Goal: Check status

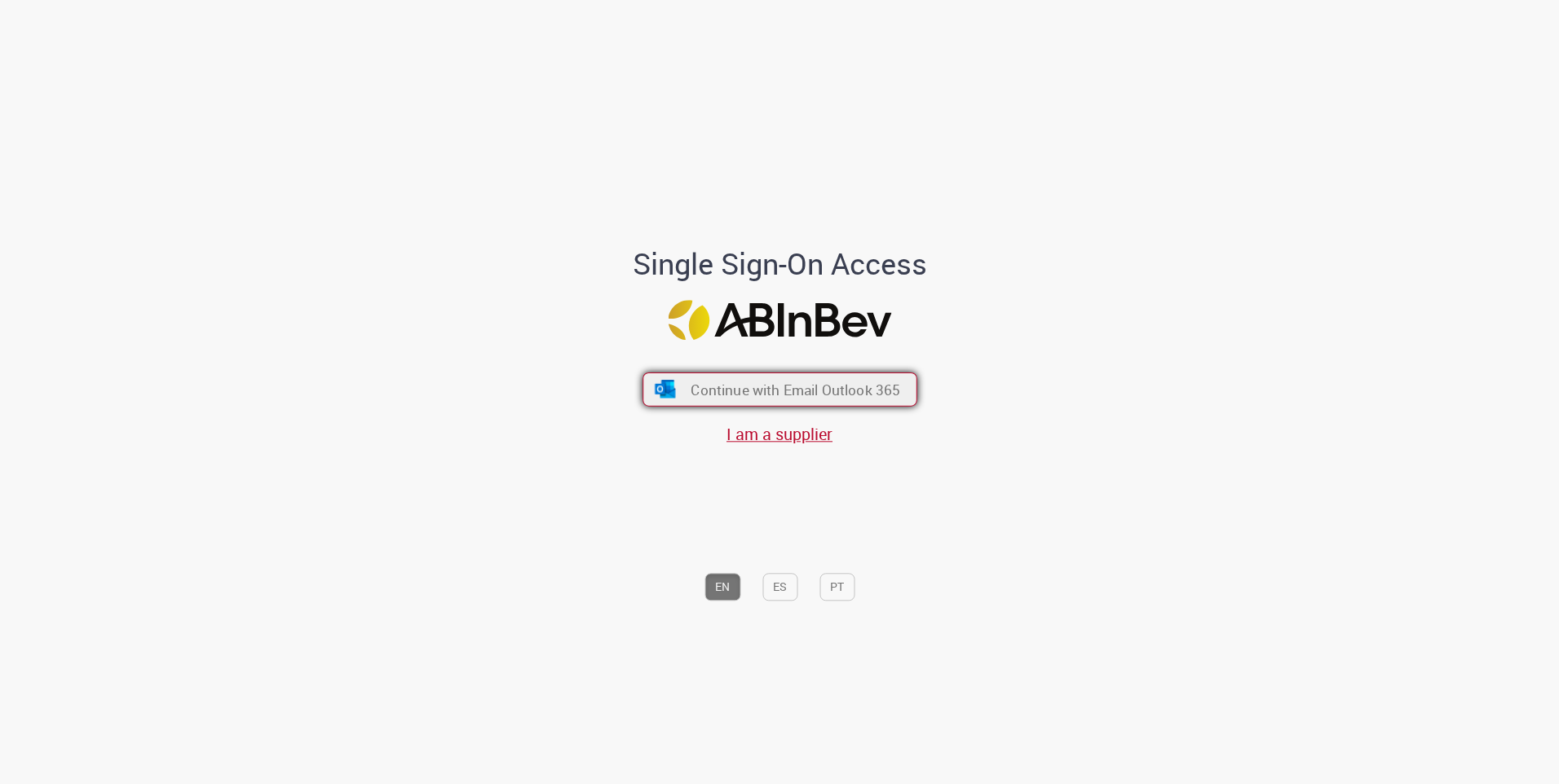
click at [779, 394] on span "Continue with Email Outlook 365" at bounding box center [795, 388] width 209 height 19
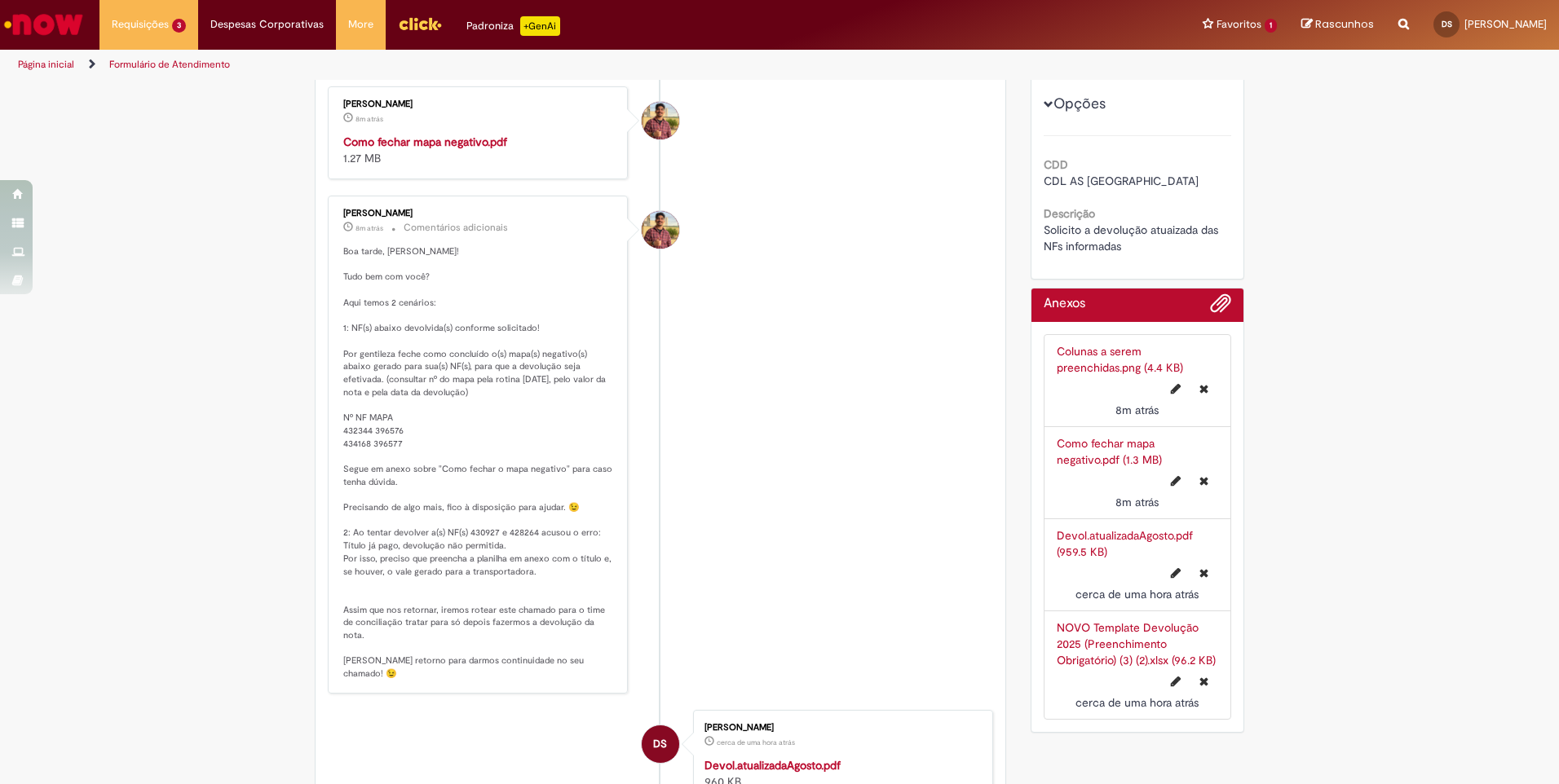
scroll to position [489, 0]
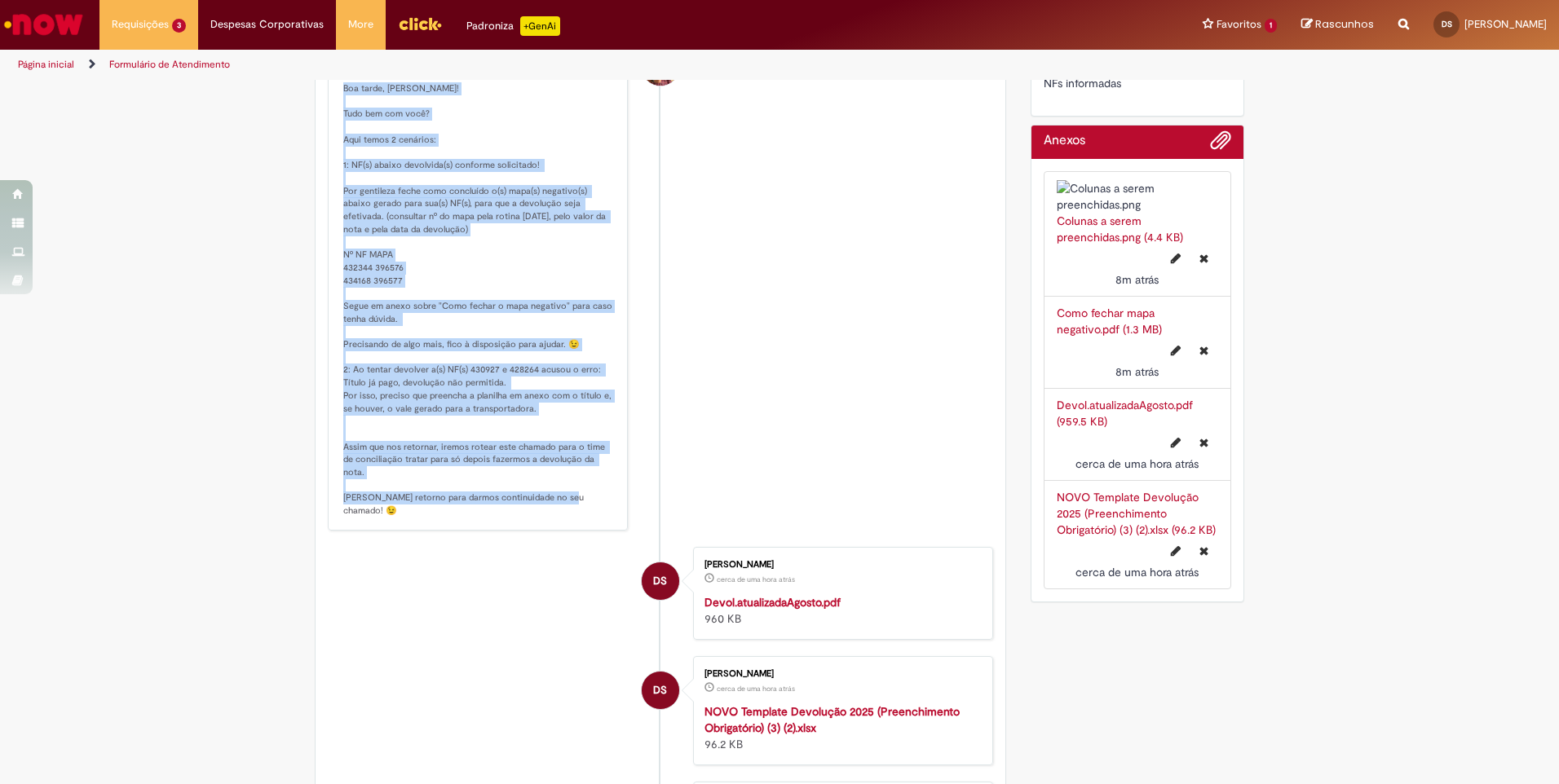
drag, startPoint x: 330, startPoint y: 243, endPoint x: 587, endPoint y: 677, distance: 504.4
click at [587, 525] on div "[PERSON_NAME] 9m atrás 9 minutos atrás Comentários adicionais" at bounding box center [478, 282] width 290 height 488
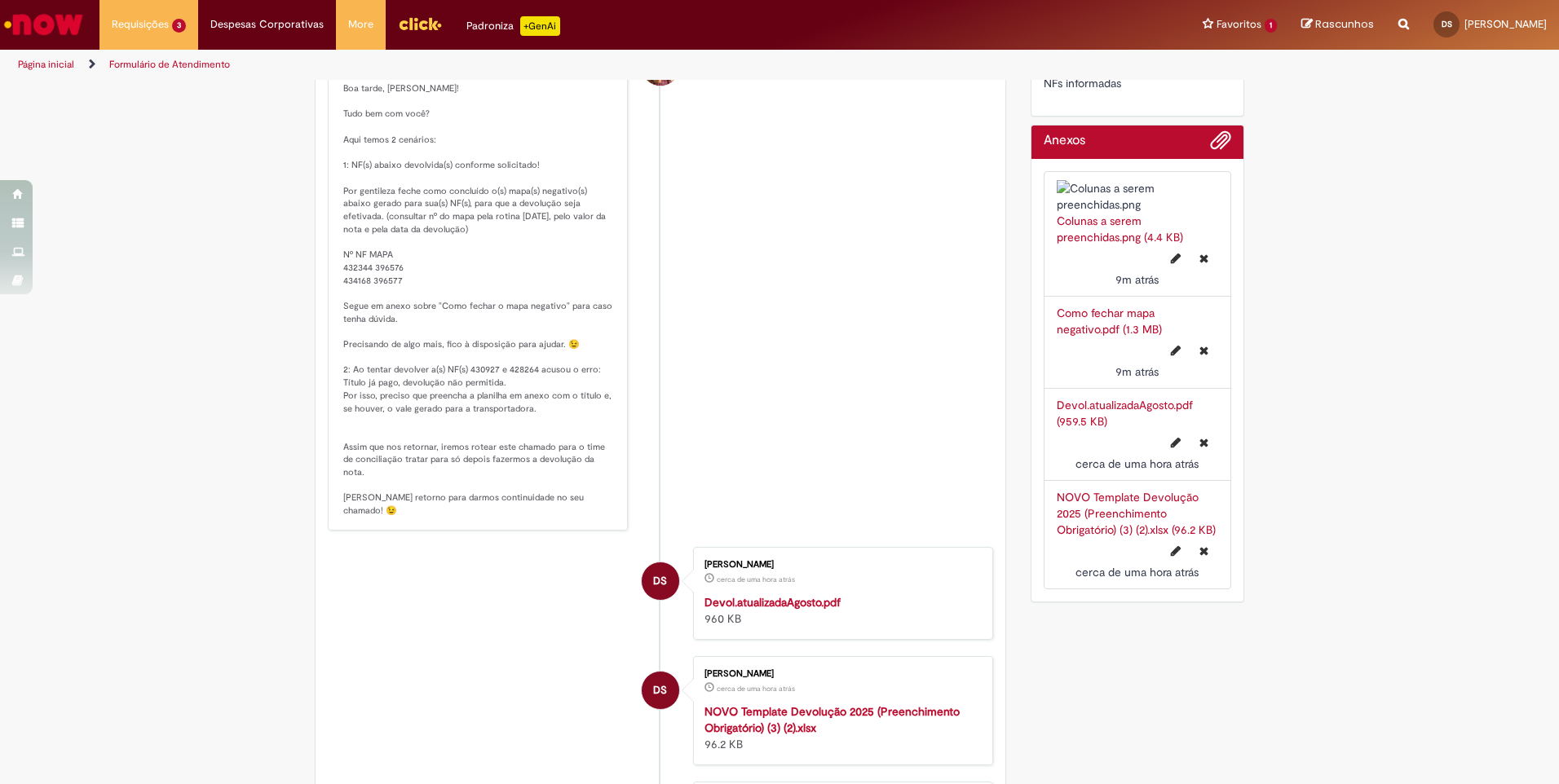
drag, startPoint x: 587, startPoint y: 677, endPoint x: 604, endPoint y: 674, distance: 17.3
click at [604, 517] on p "Boa tarde, [PERSON_NAME]! Tudo bem com você? Aqui temos 2 cenários: 1: NF(s) ab…" at bounding box center [479, 299] width 271 height 435
